Goal: Information Seeking & Learning: Check status

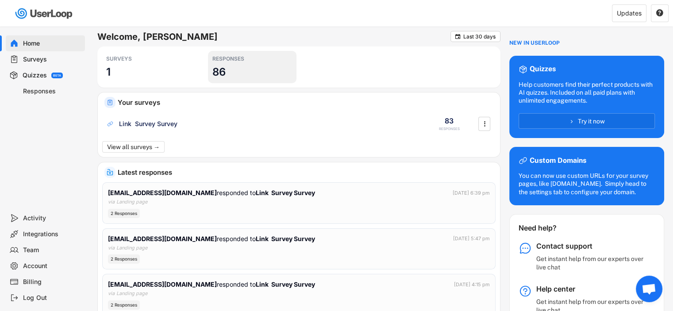
click at [247, 69] on div "RESPONSES 86" at bounding box center [252, 67] width 88 height 32
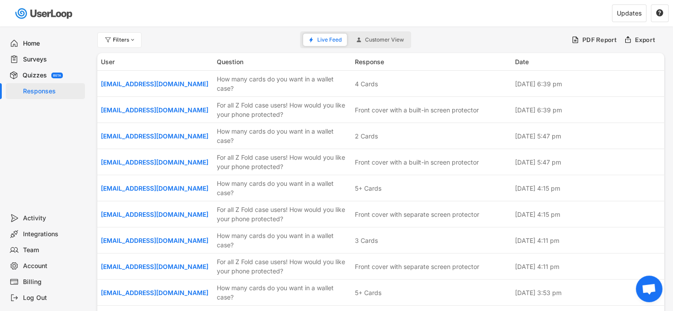
click at [52, 48] on div "Home" at bounding box center [45, 43] width 79 height 16
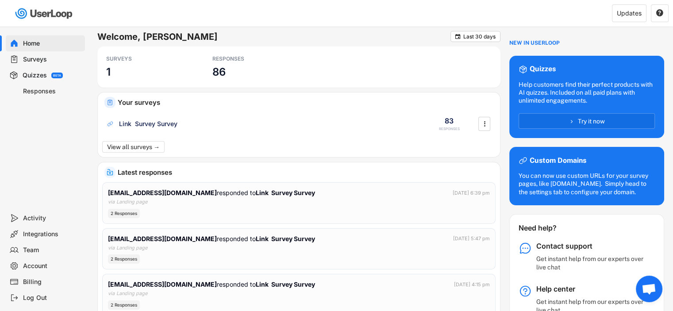
click at [51, 59] on div "Surveys" at bounding box center [52, 59] width 58 height 8
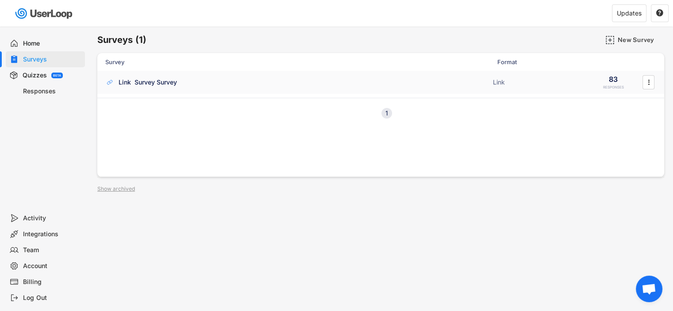
click at [338, 76] on div "Link Survey Survey ACTIVE Link 83 RESPONSES " at bounding box center [380, 82] width 566 height 23
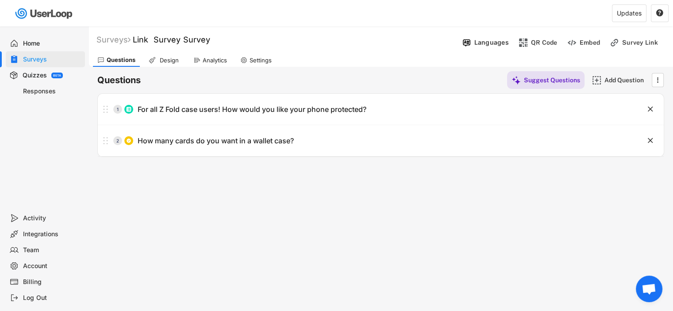
click at [218, 66] on div "Analytics" at bounding box center [210, 60] width 42 height 13
